Goal: Transaction & Acquisition: Purchase product/service

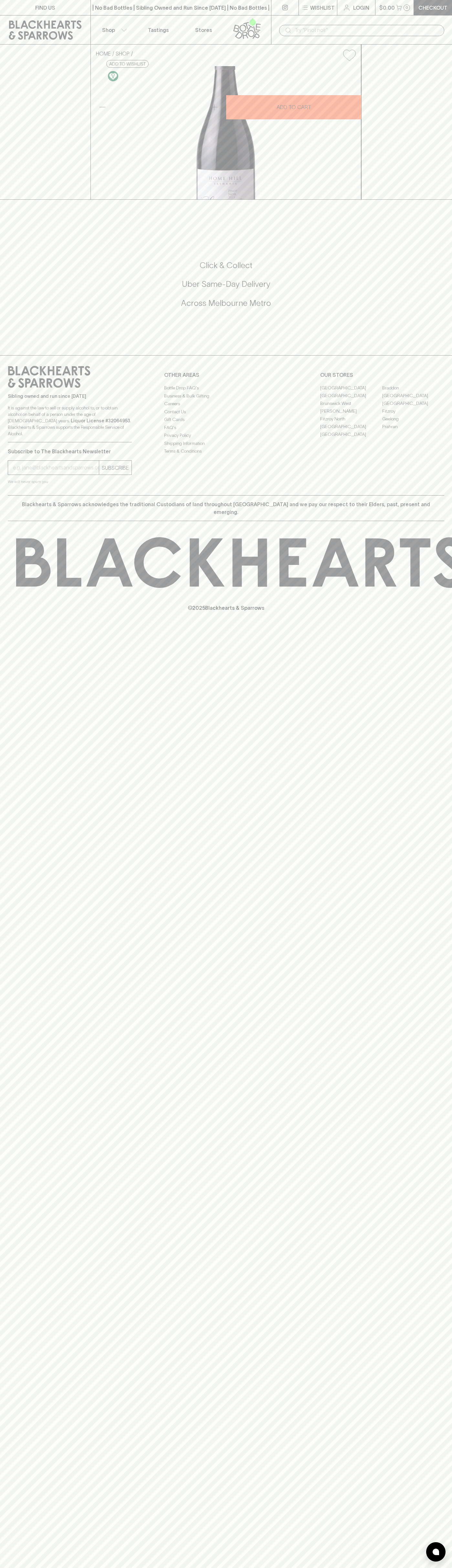
click at [449, 1264] on div "FIND US | No Bad Bottles | Sibling Owned and Run Since [DATE] | No Bad Bottles …" at bounding box center [226, 784] width 452 height 1568
click at [279, 1567] on html "FIND US | No Bad Bottles | Sibling Owned and Run Since [DATE] | No Bad Bottles …" at bounding box center [226, 784] width 452 height 1568
click at [16, 588] on icon at bounding box center [453, 562] width 873 height 51
